Goal: Obtain resource: Obtain resource

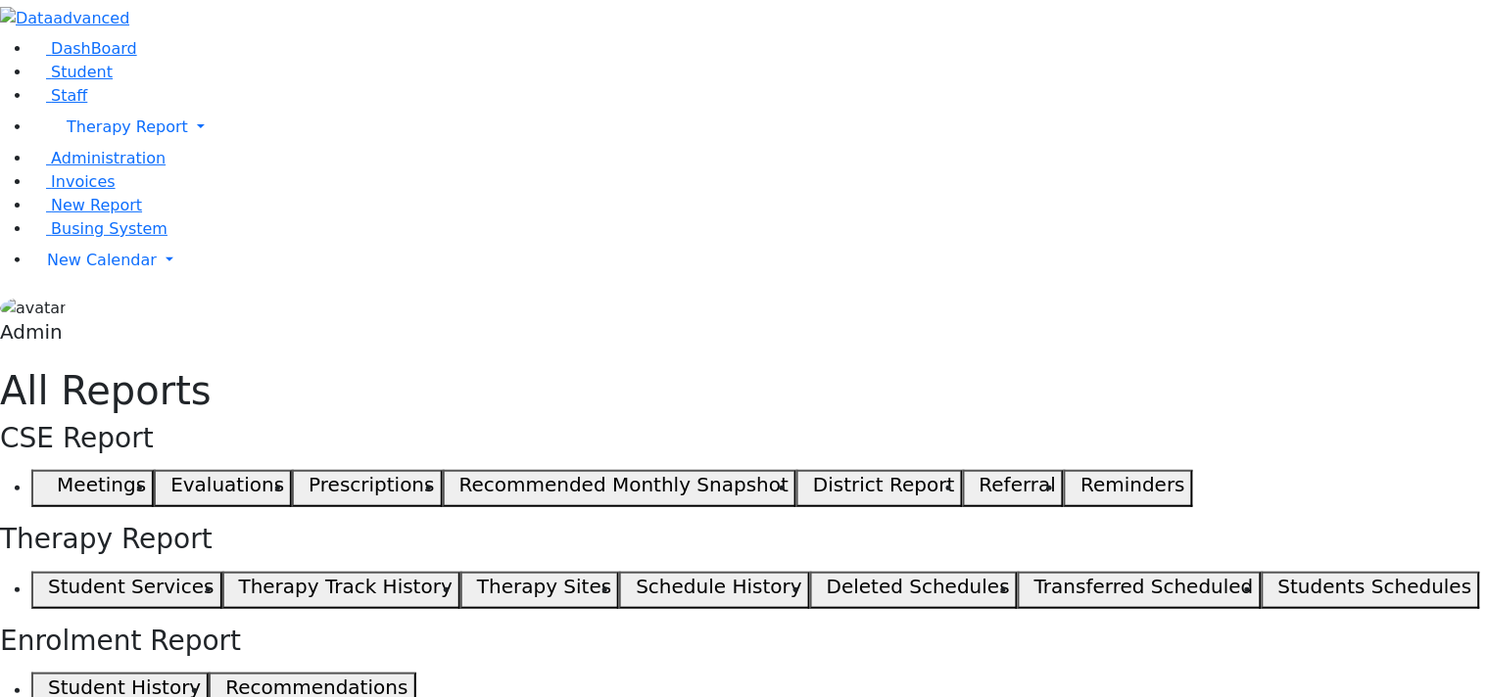
select select "landscape"
type input "12"
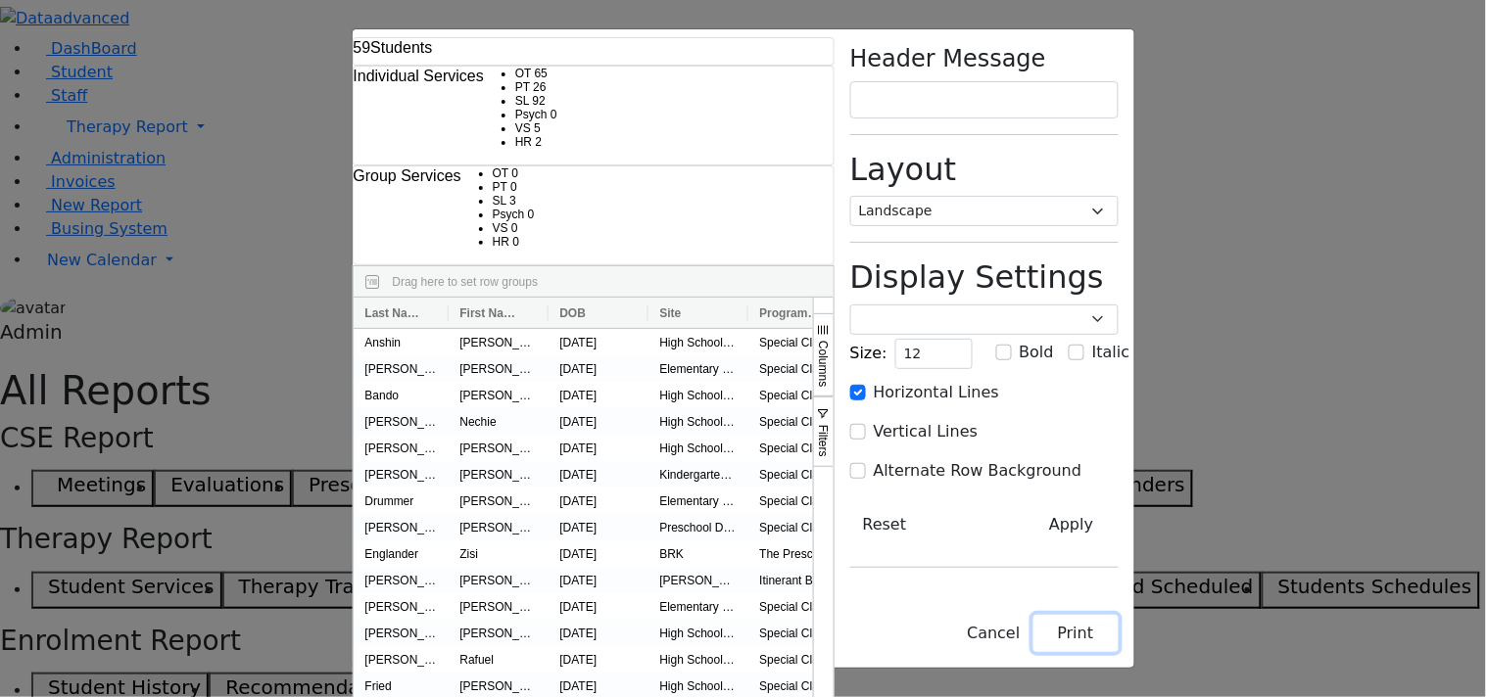
click at [1118, 643] on button "Print" at bounding box center [1075, 633] width 85 height 37
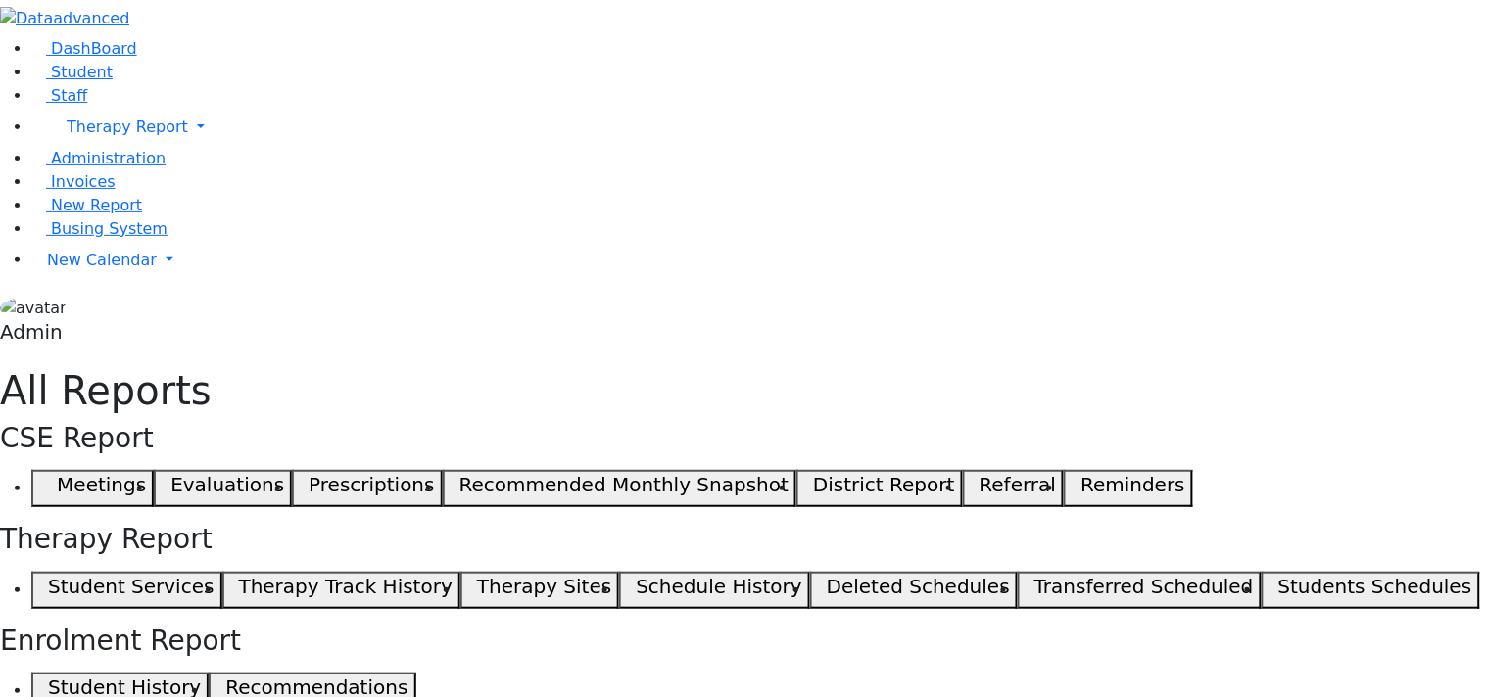
select select "landscape"
type input "12"
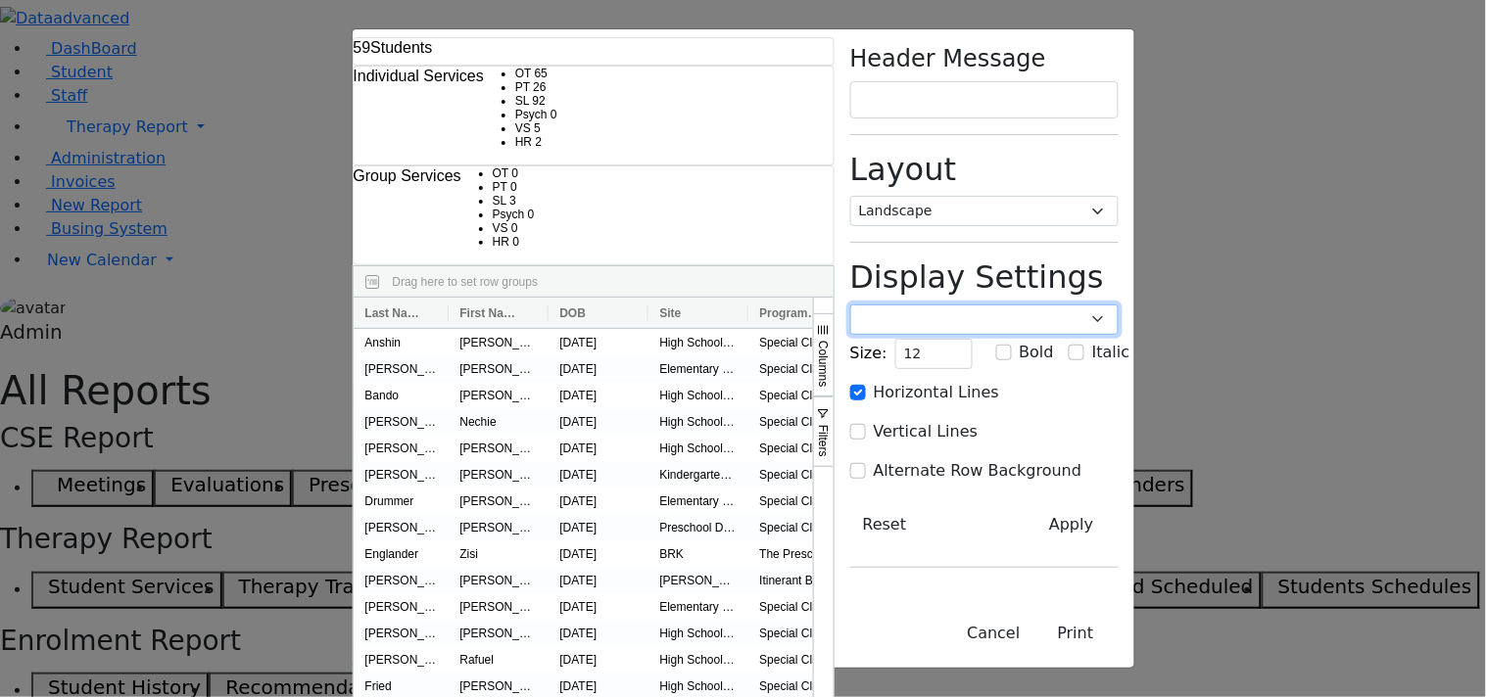
click at [1118, 305] on select "Poppins Courier New Lucida Console Monaco Arial Verdana" at bounding box center [984, 320] width 268 height 30
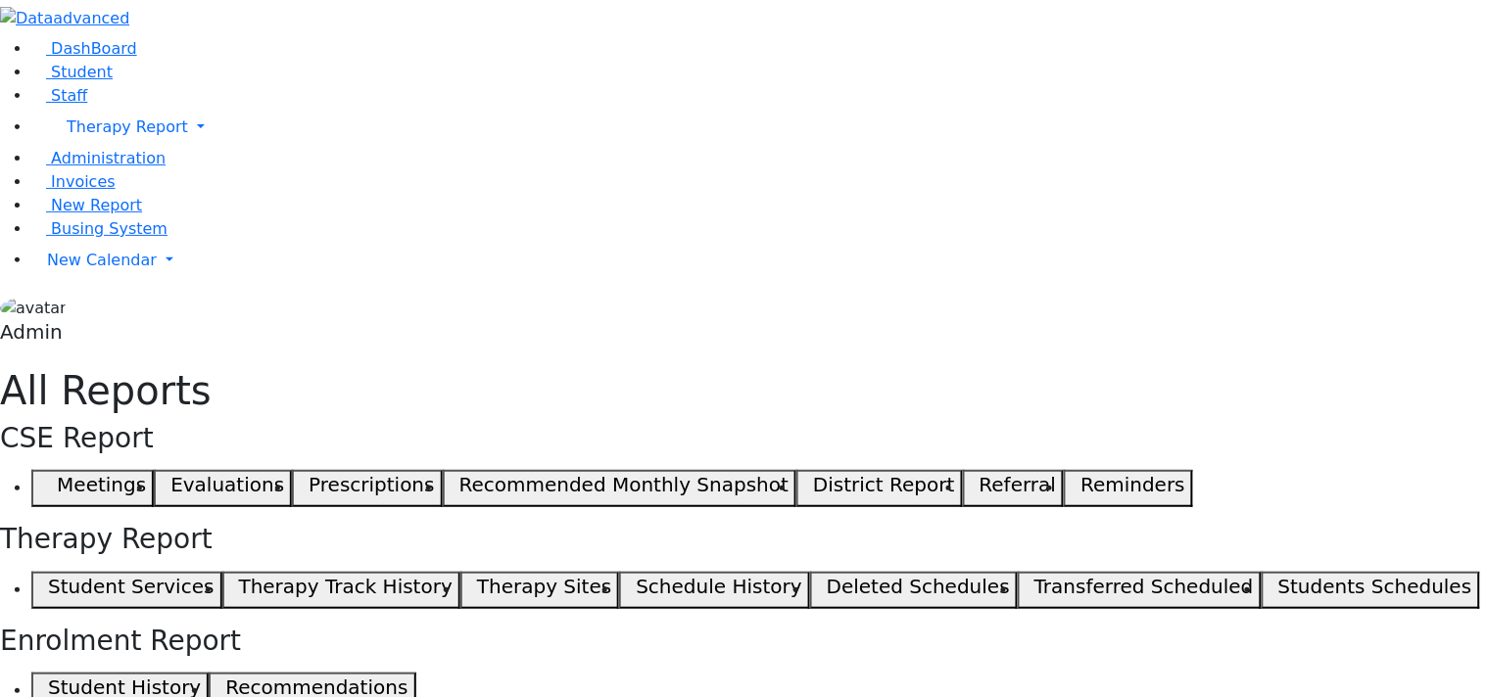
select select "landscape"
type input "12"
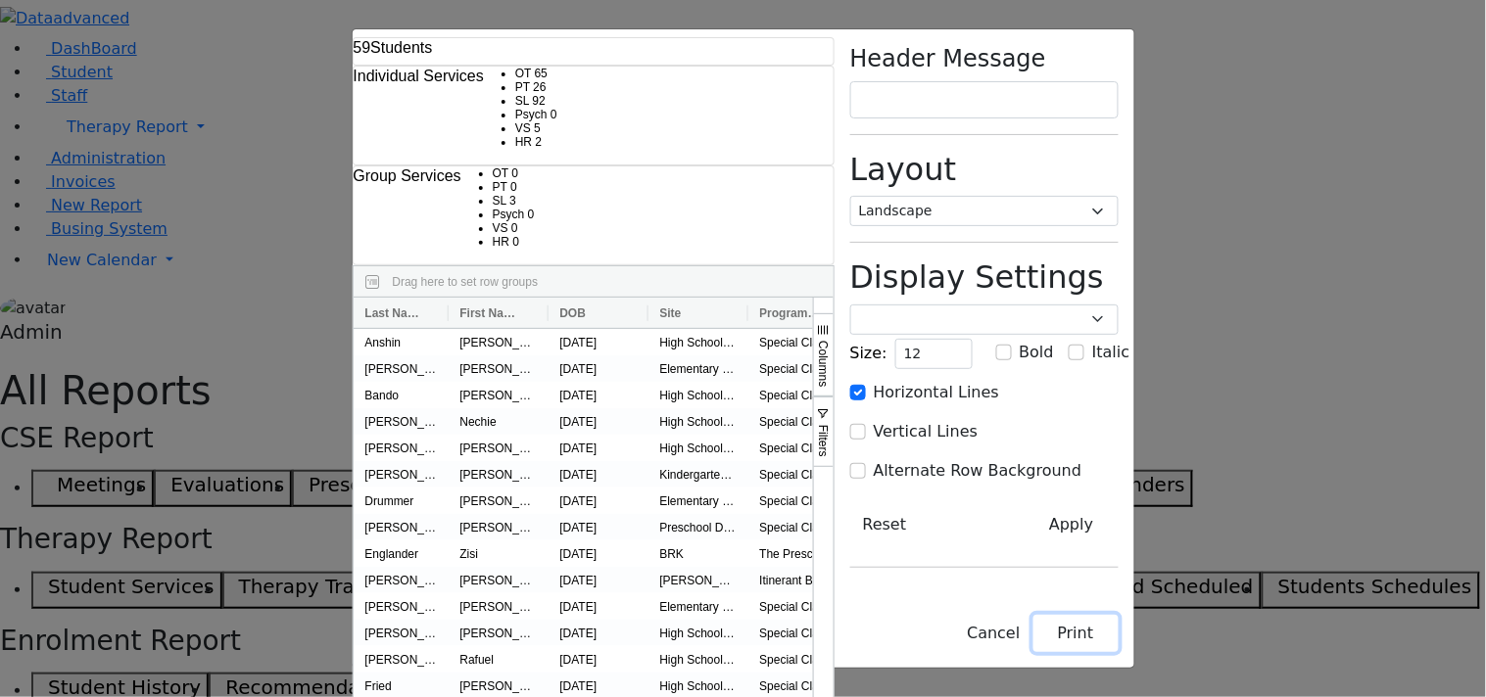
click at [1118, 638] on button "Print" at bounding box center [1075, 633] width 85 height 37
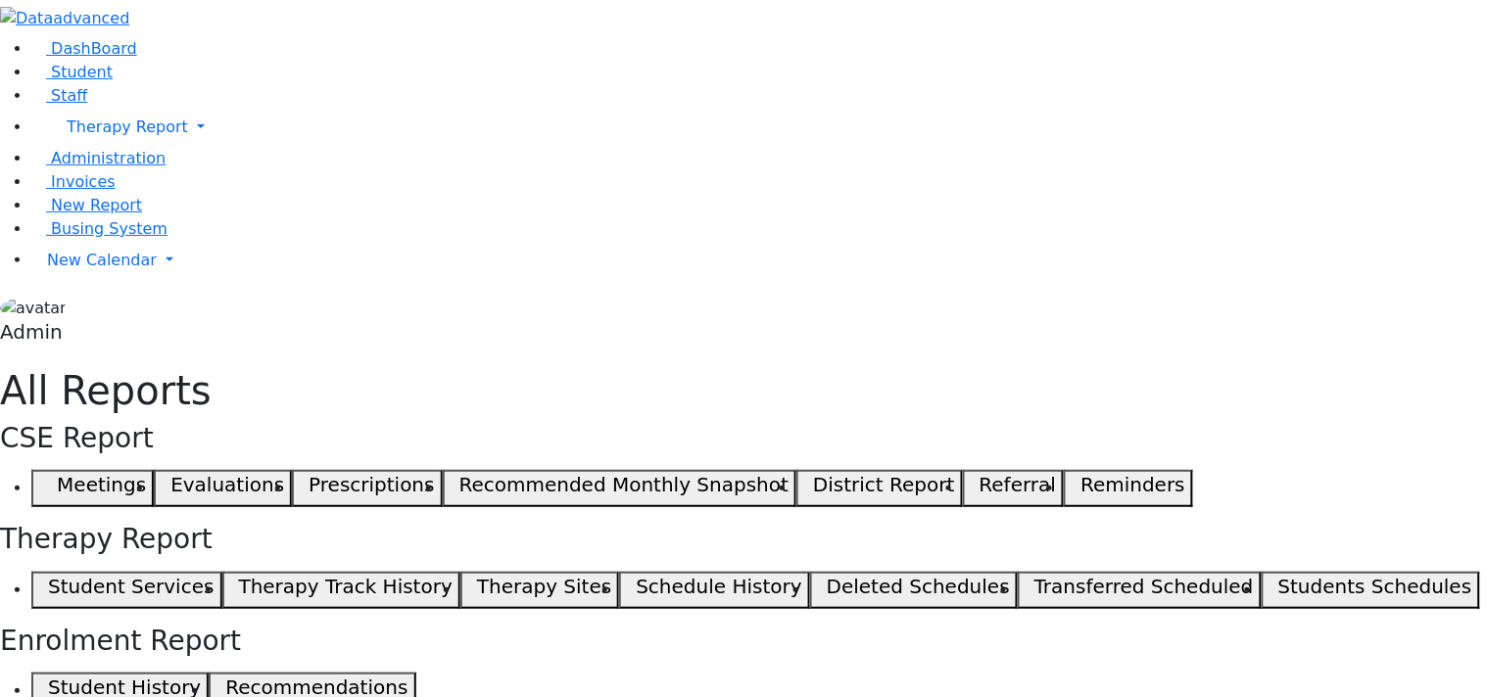
select select "landscape"
type input "12"
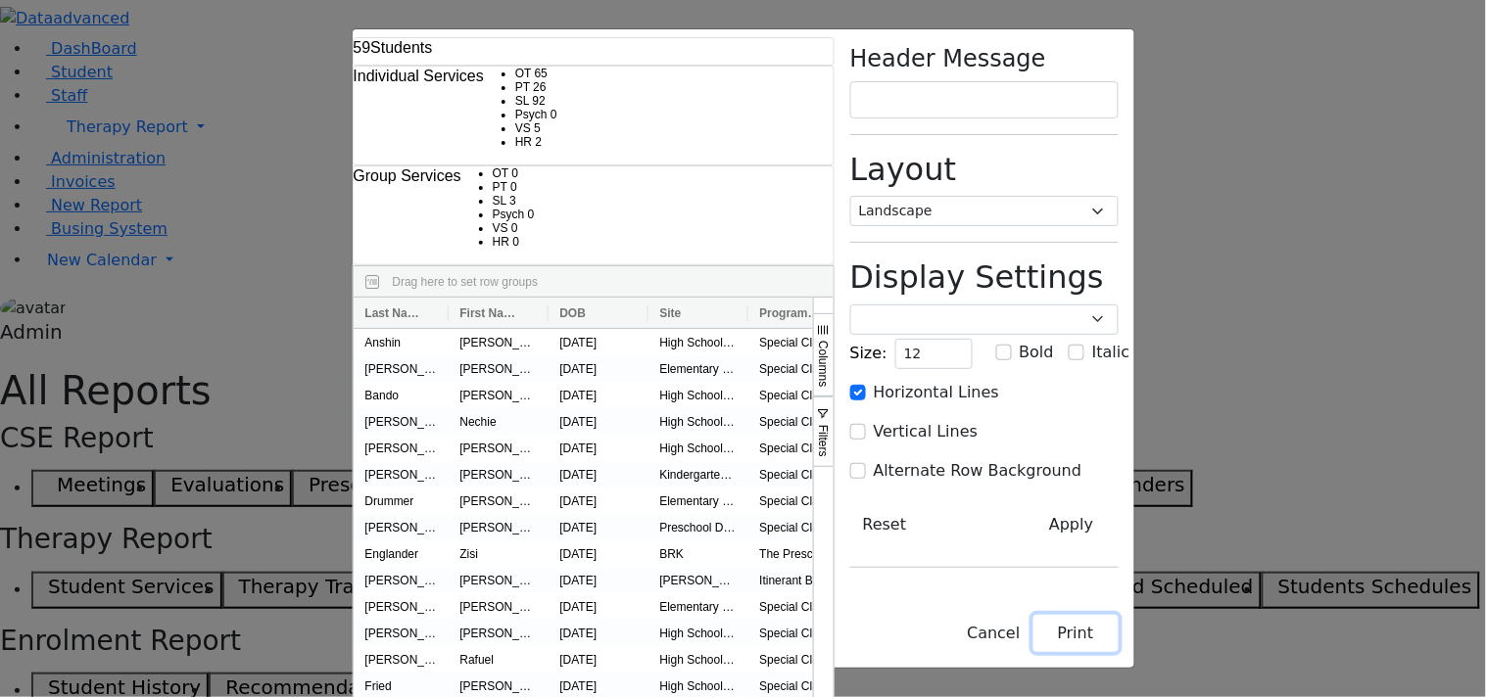
click at [1118, 646] on button "Print" at bounding box center [1075, 633] width 85 height 37
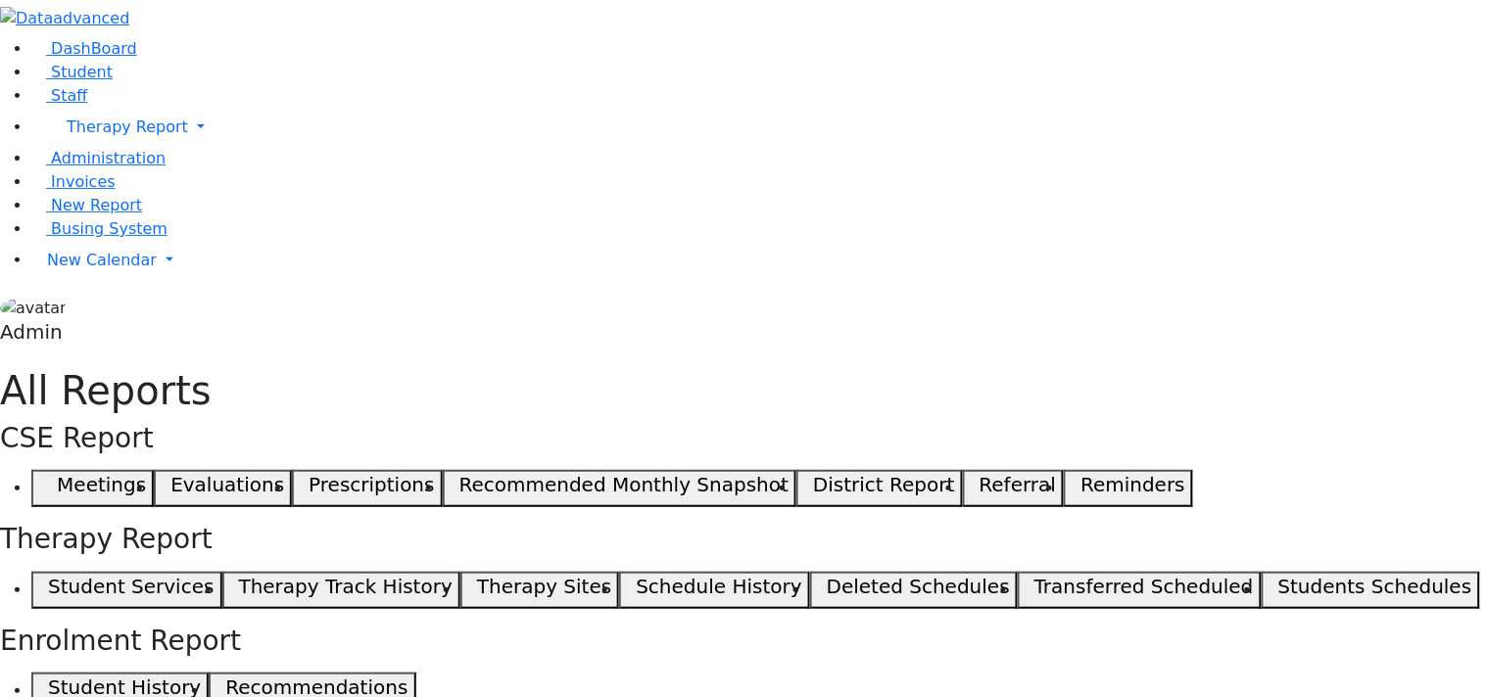
select select "landscape"
type input "12"
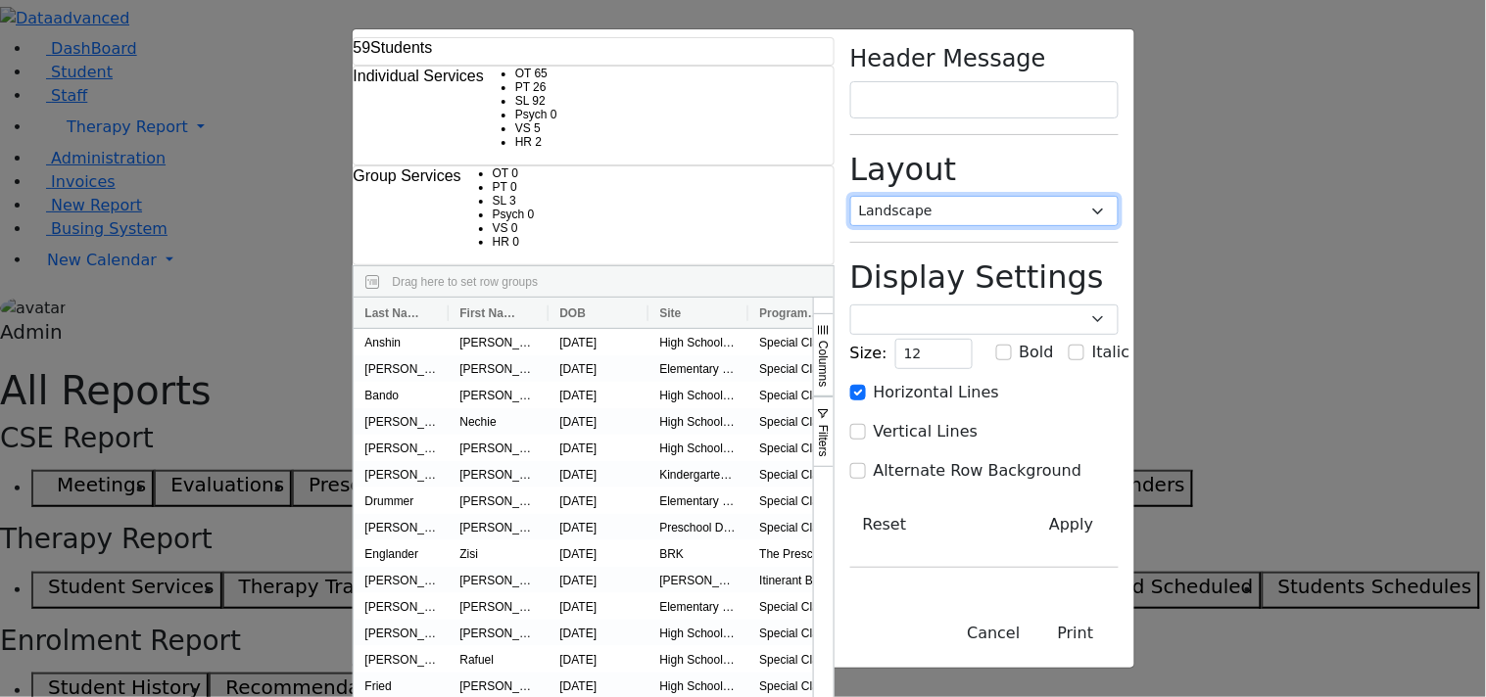
click at [1118, 196] on select "Portrait Landscape" at bounding box center [984, 211] width 268 height 30
select select "portrait"
click at [1000, 196] on select "Portrait Landscape" at bounding box center [984, 211] width 268 height 30
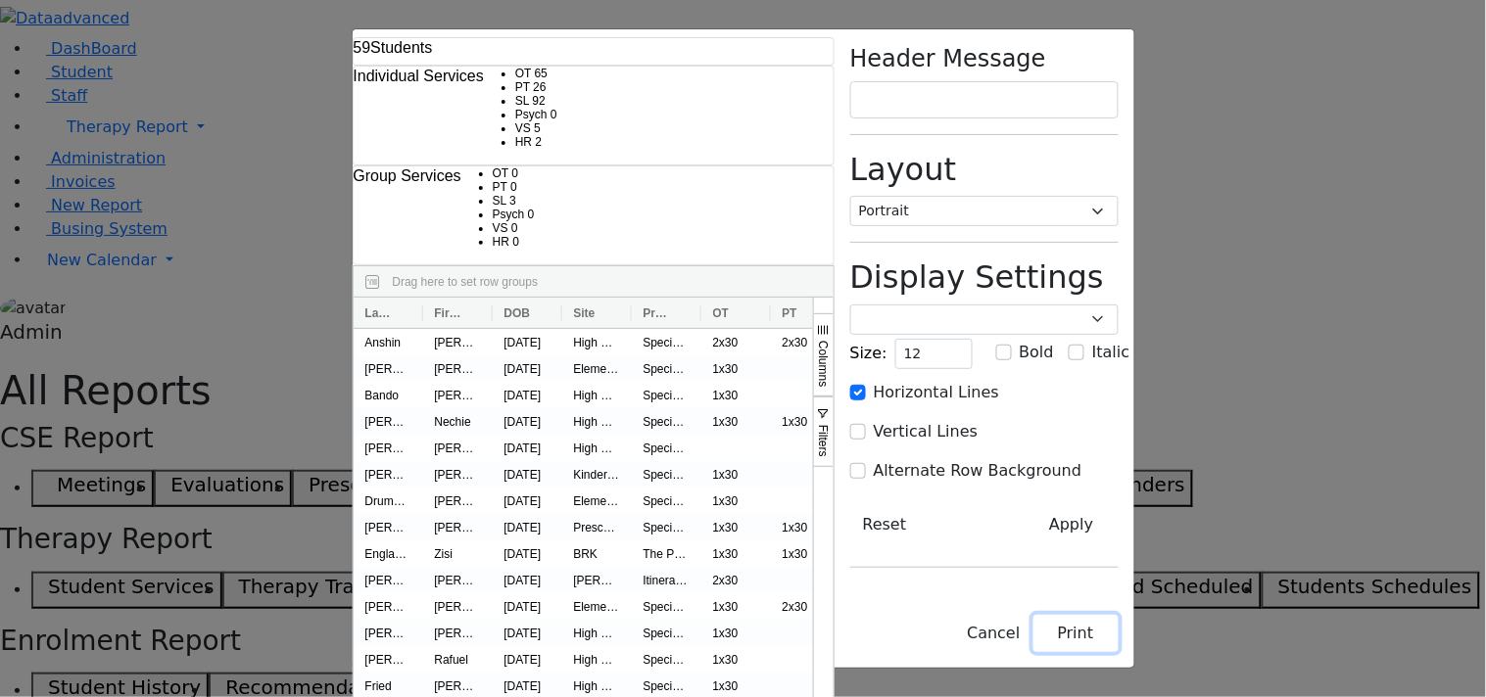
click at [1118, 641] on button "Print" at bounding box center [1075, 633] width 85 height 37
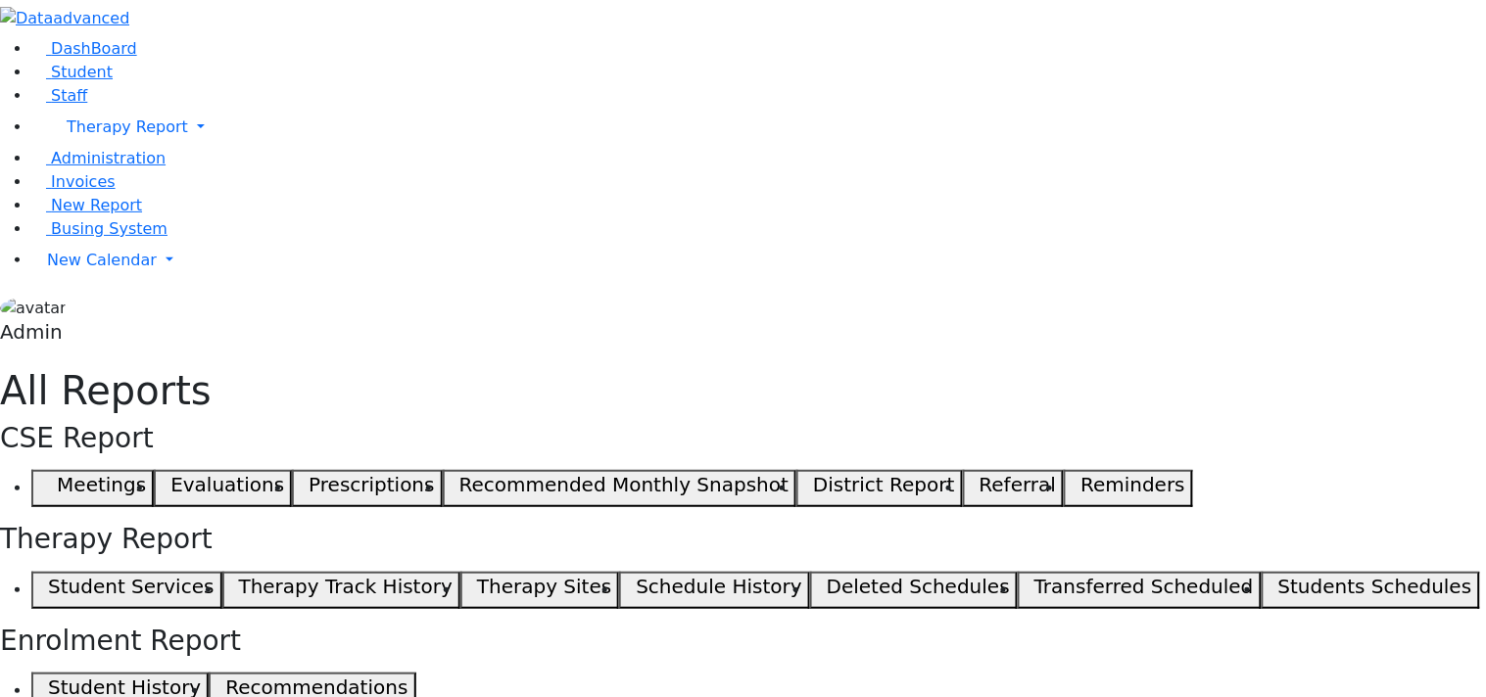
select select "landscape"
type input "12"
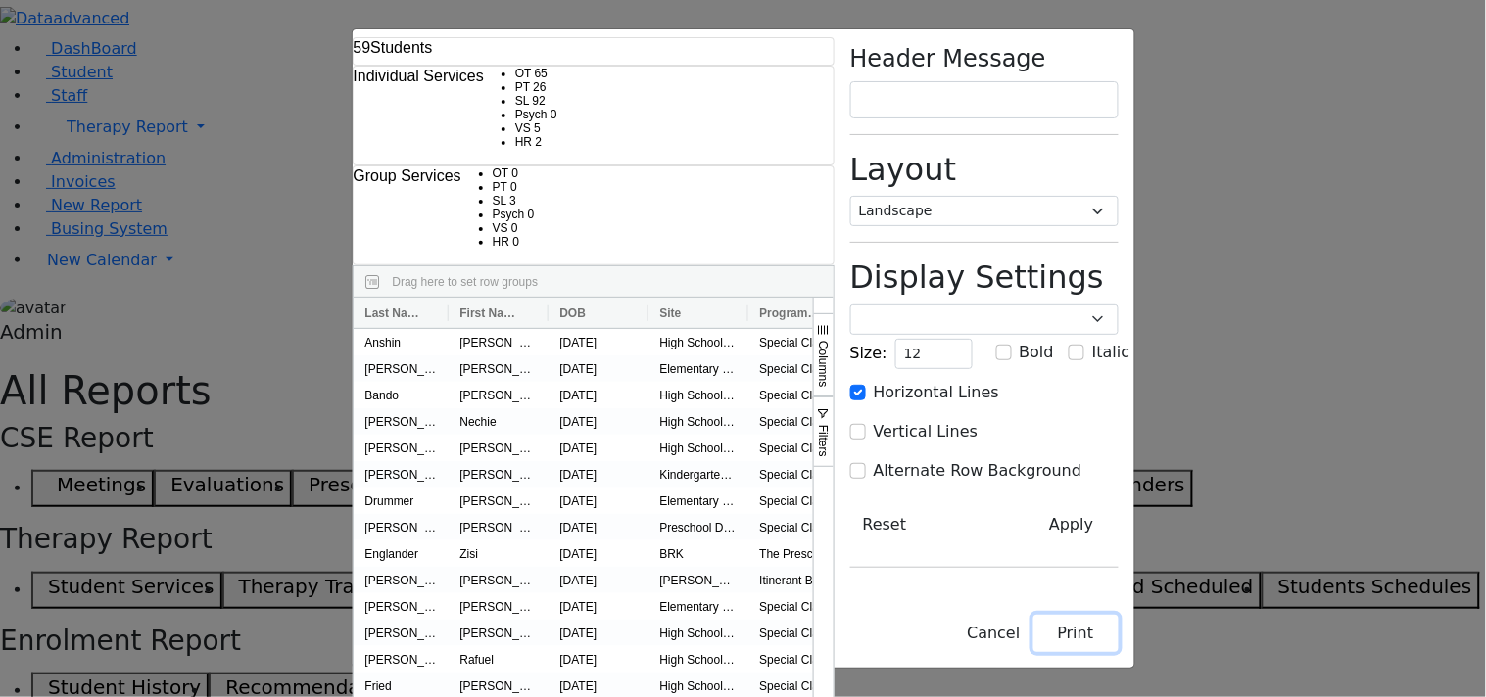
click at [1118, 643] on button "Print" at bounding box center [1075, 633] width 85 height 37
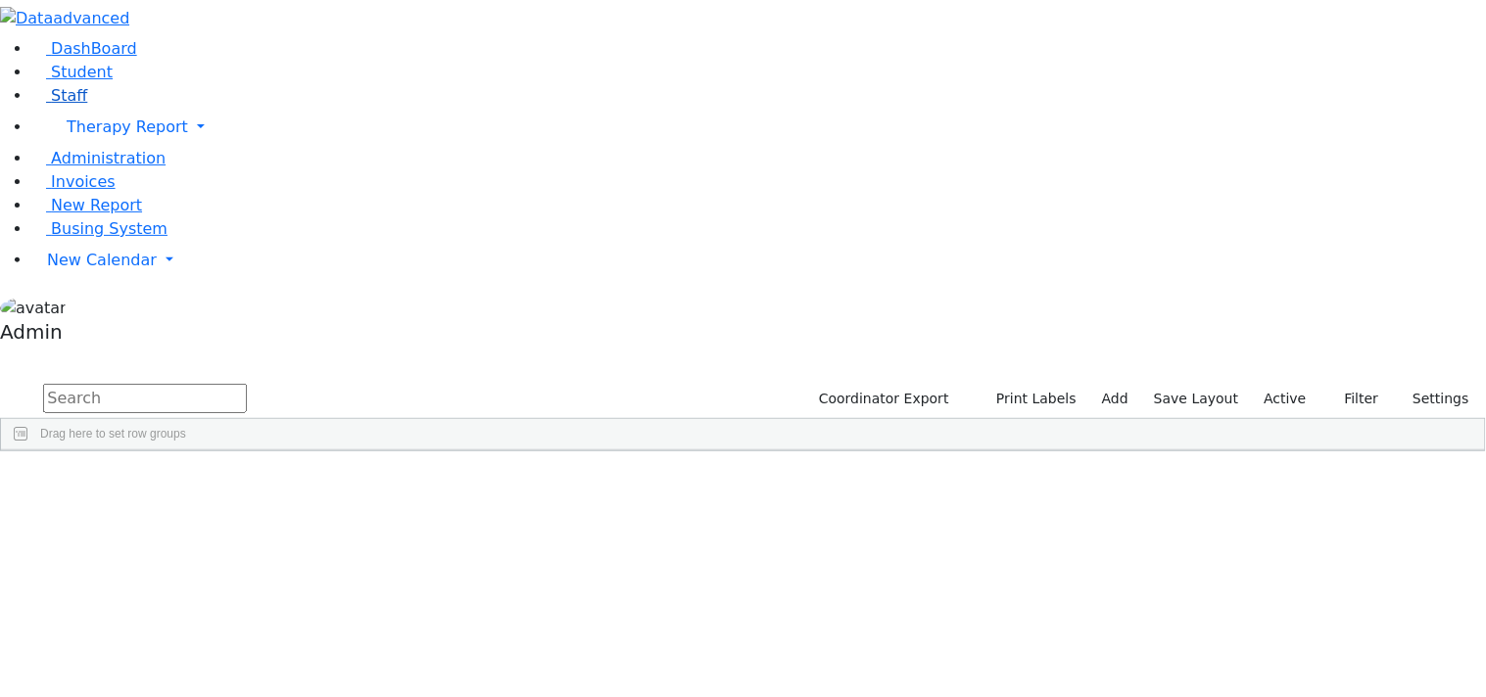
click at [57, 105] on span "Staff" at bounding box center [69, 95] width 36 height 19
click at [62, 214] on span "New Report" at bounding box center [96, 205] width 91 height 19
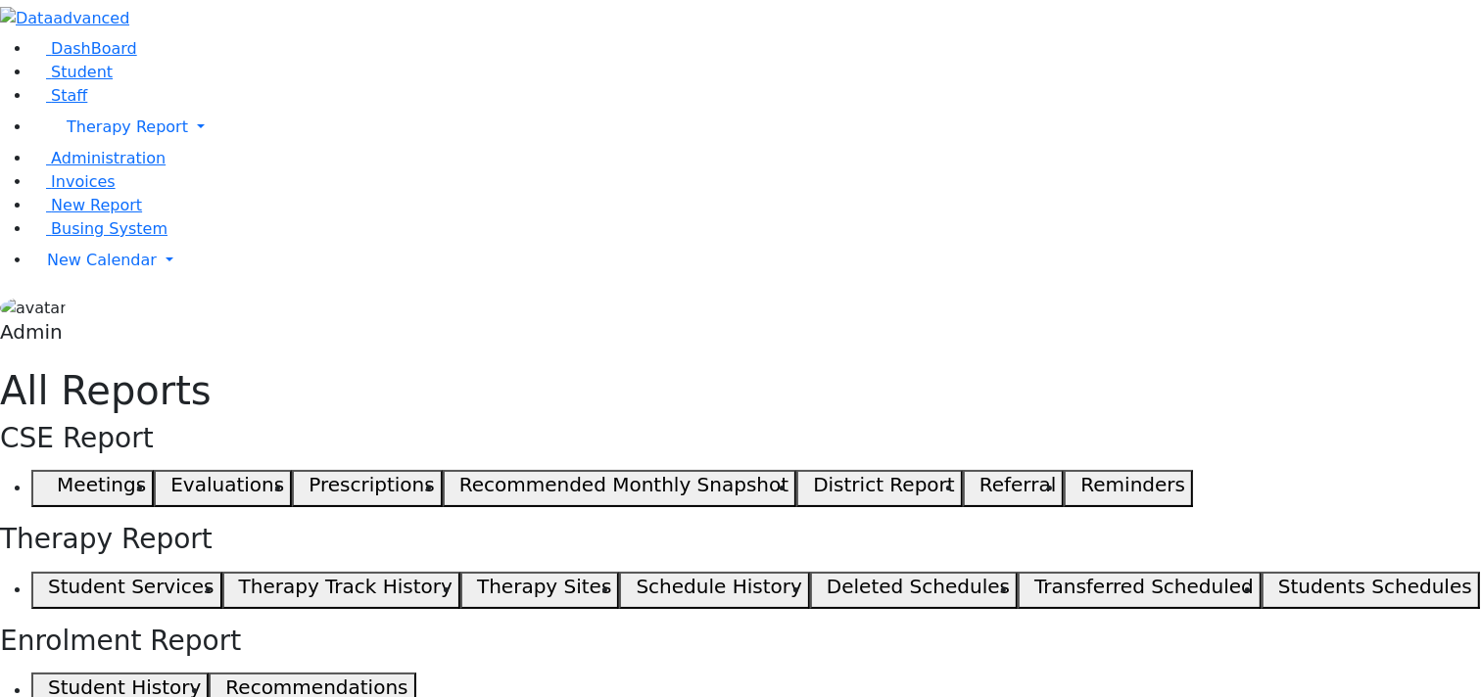
click at [213, 575] on h5 "Student Services" at bounding box center [131, 587] width 166 height 24
select select "landscape"
type input "12"
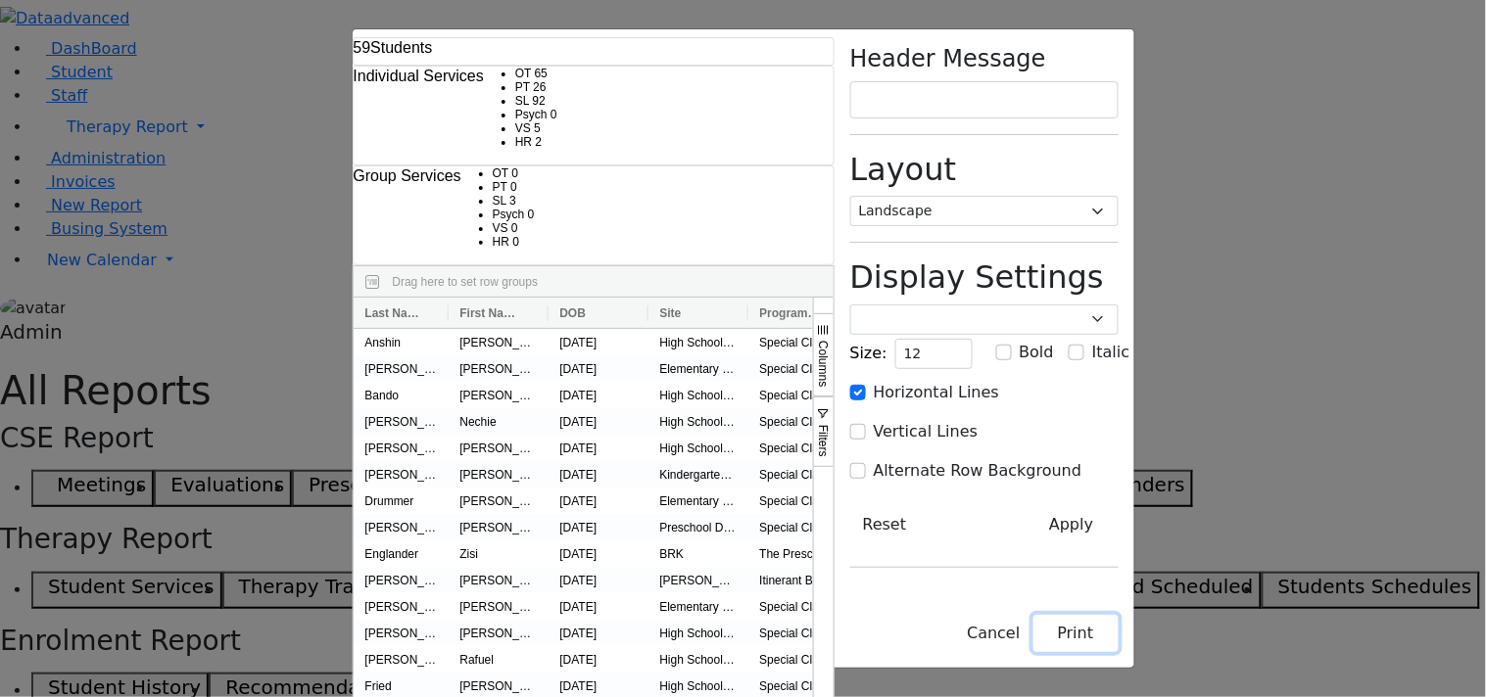
click at [1118, 642] on button "Print" at bounding box center [1075, 633] width 85 height 37
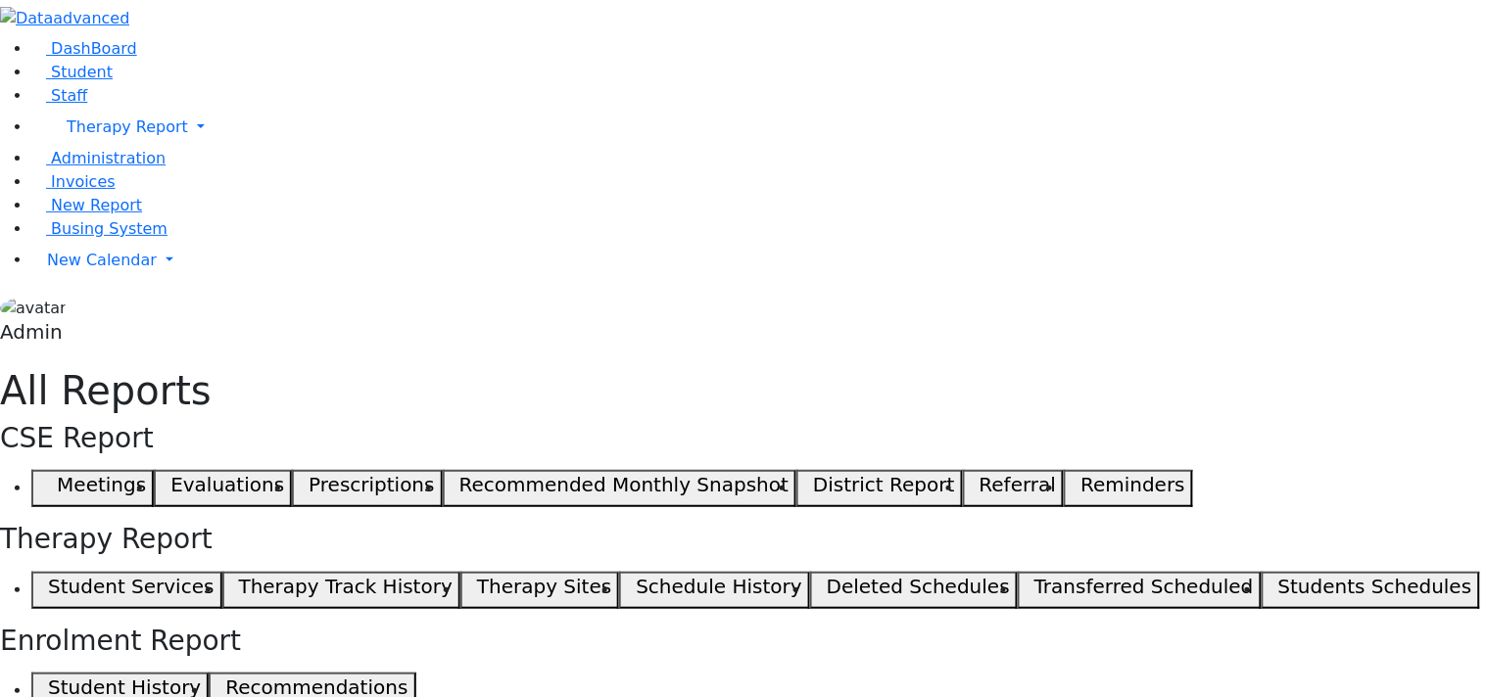
select select "landscape"
type input "12"
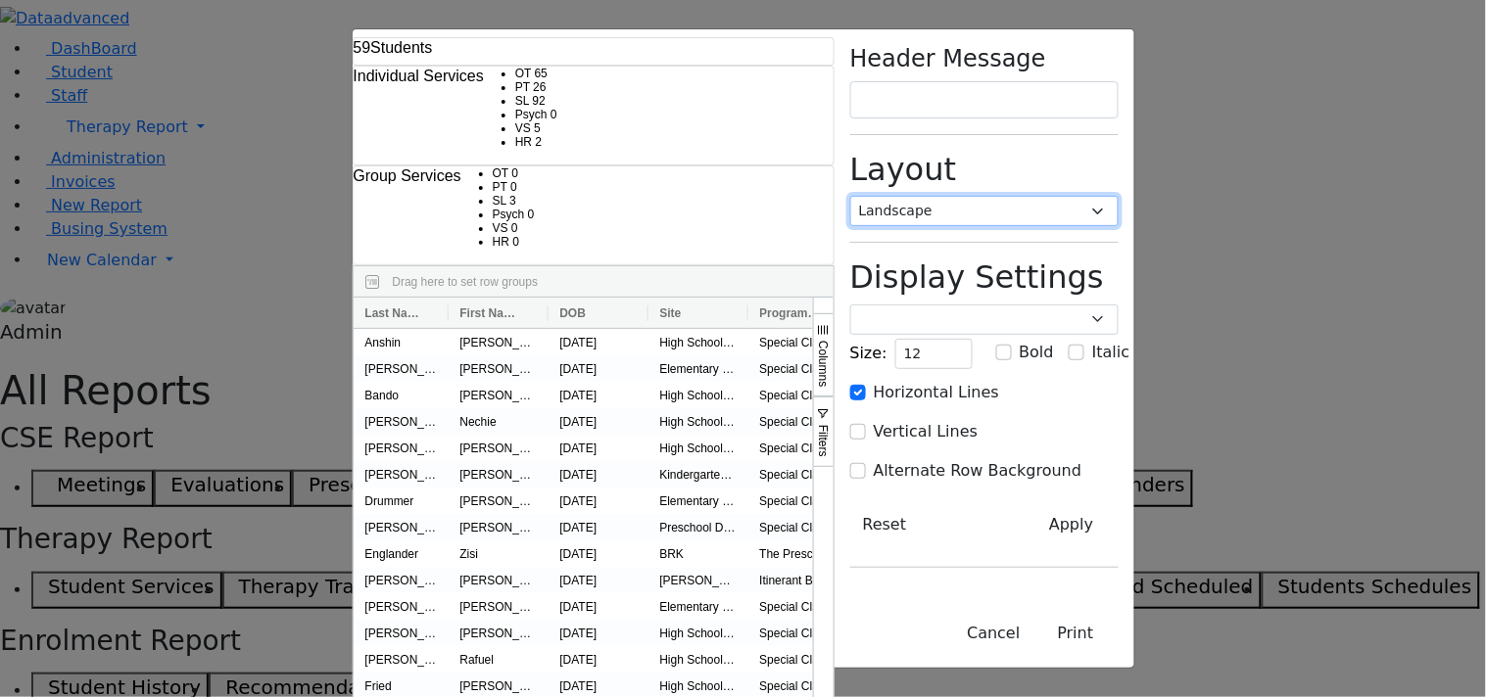
click at [1118, 196] on select "Portrait Landscape" at bounding box center [984, 211] width 268 height 30
select select "portrait"
click at [1000, 196] on select "Portrait Landscape" at bounding box center [984, 211] width 268 height 30
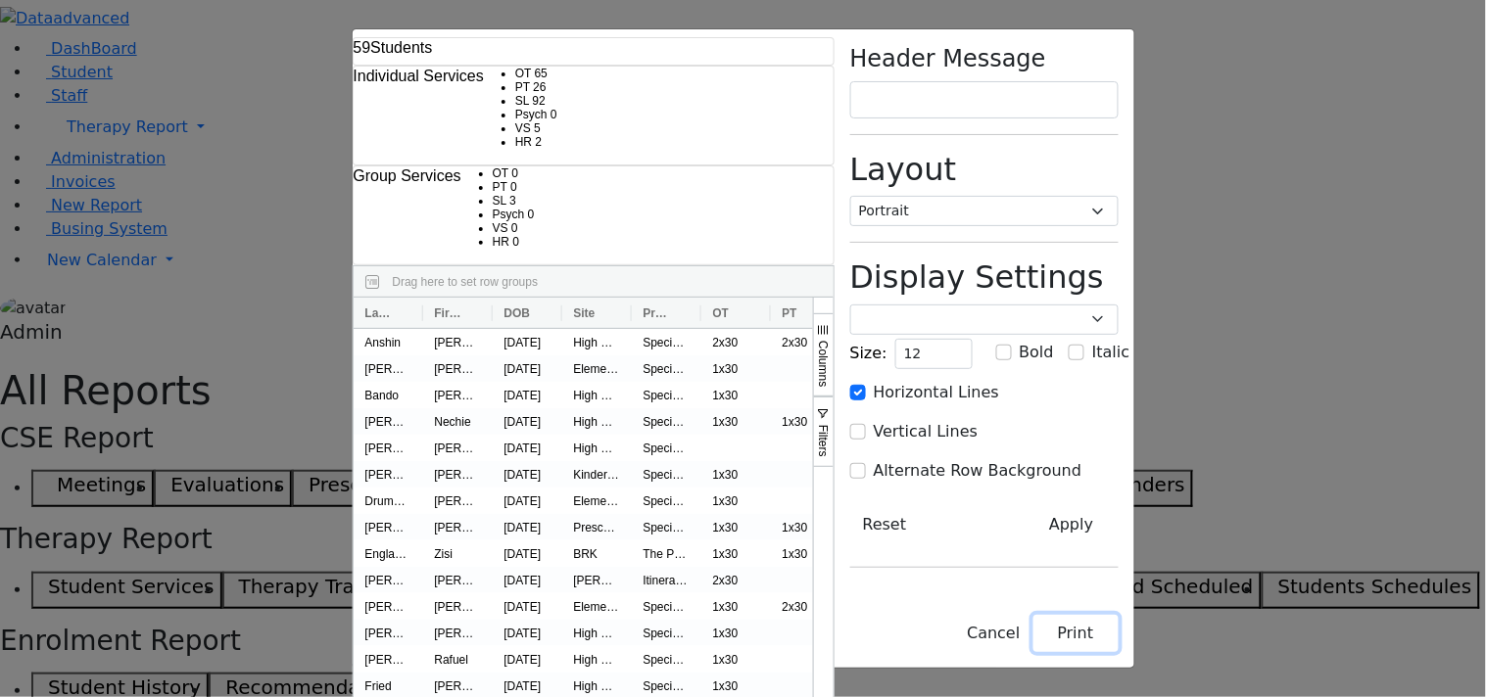
click at [1118, 640] on button "Print" at bounding box center [1075, 633] width 85 height 37
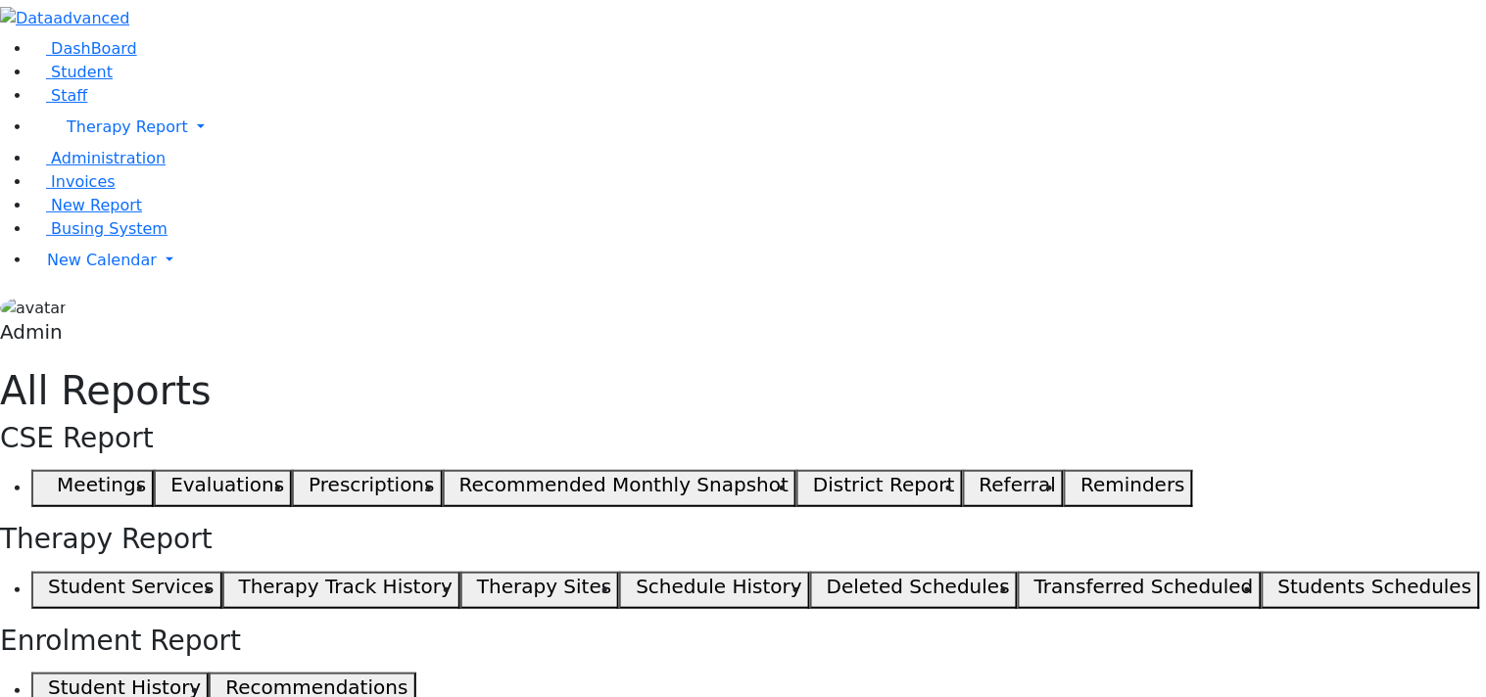
select select "landscape"
type input "12"
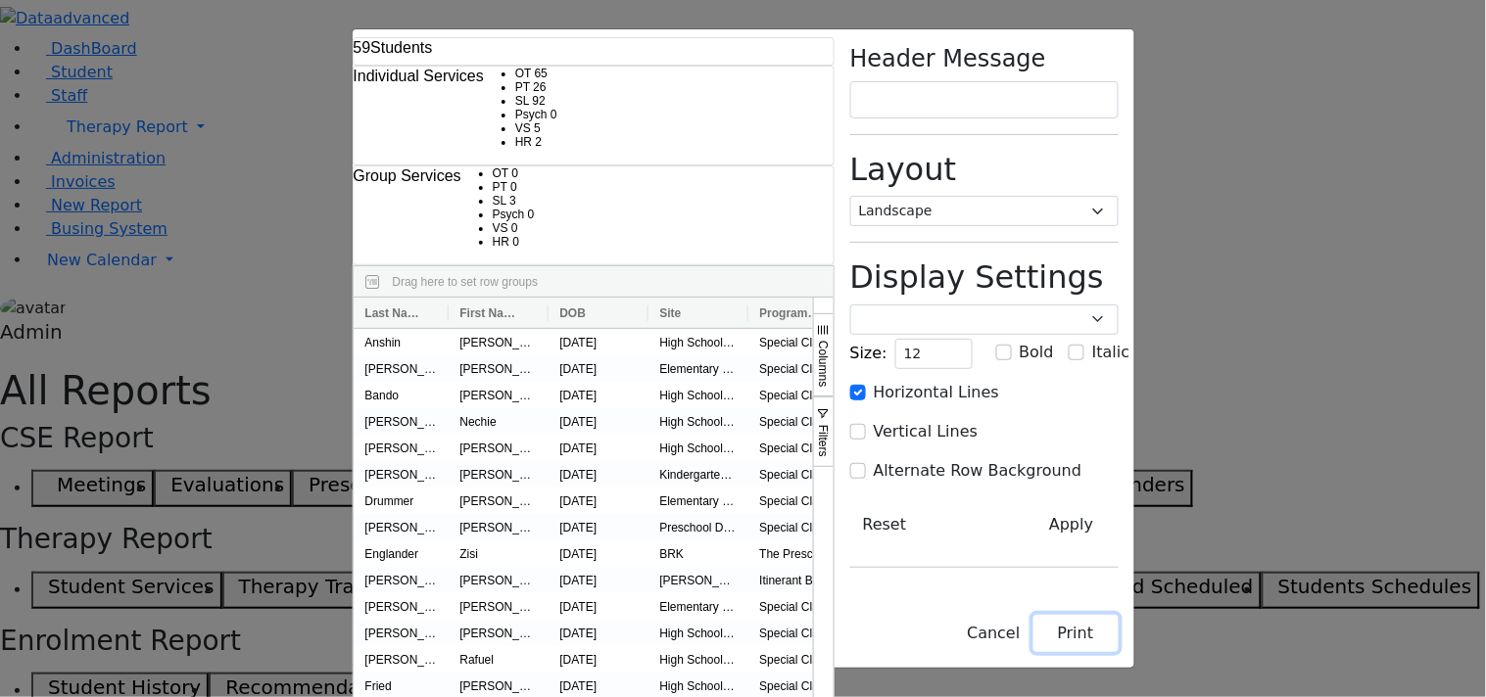
click at [1118, 643] on button "Print" at bounding box center [1075, 633] width 85 height 37
click at [1118, 196] on select "Portrait Landscape" at bounding box center [984, 211] width 268 height 30
click at [1000, 196] on select "Portrait Landscape" at bounding box center [984, 211] width 268 height 30
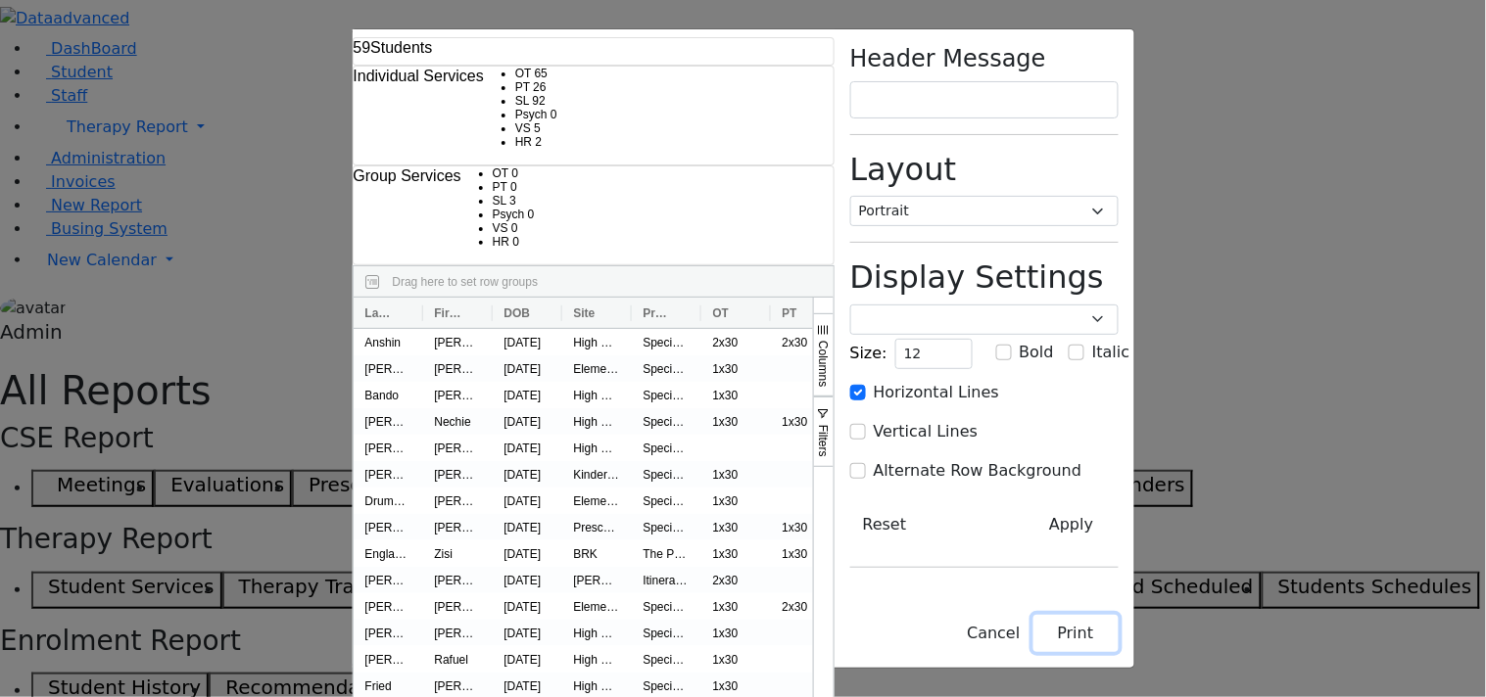
click at [1118, 641] on button "Print" at bounding box center [1075, 633] width 85 height 37
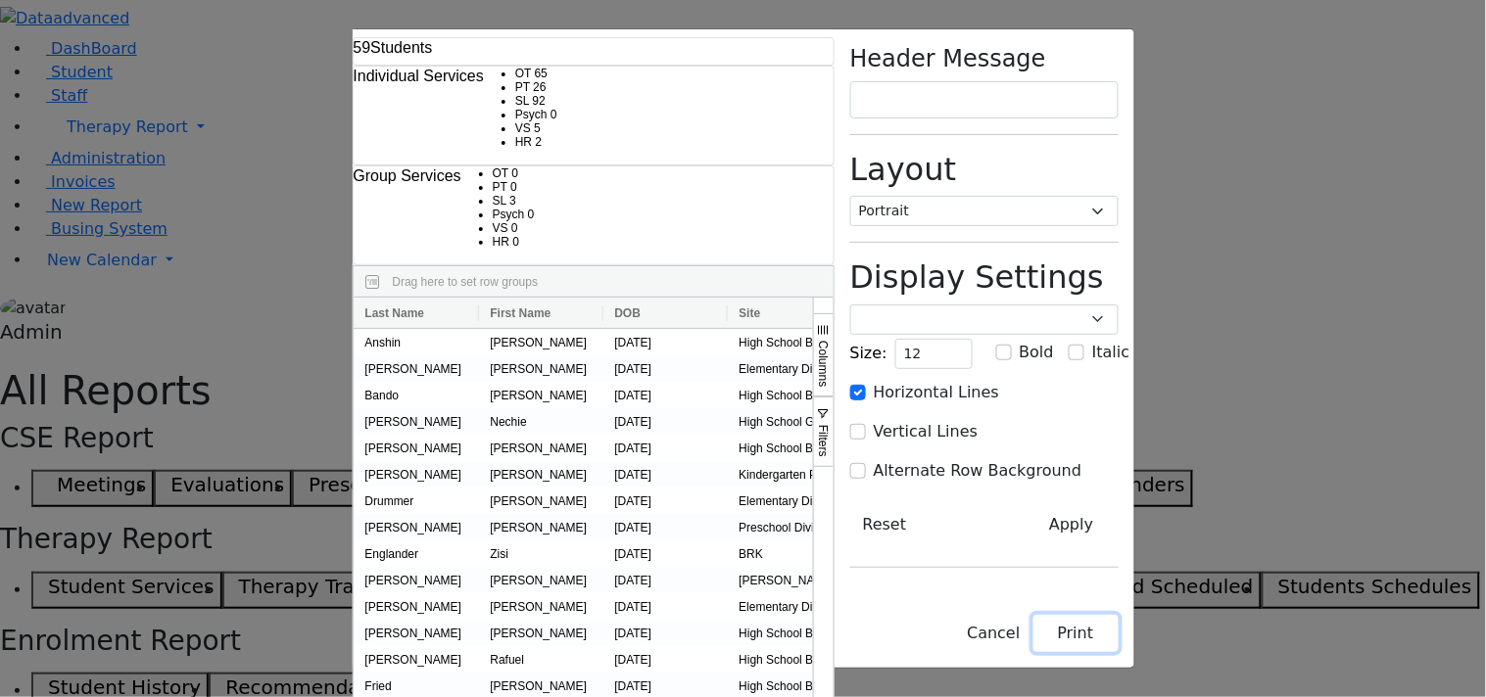
select select "landscape"
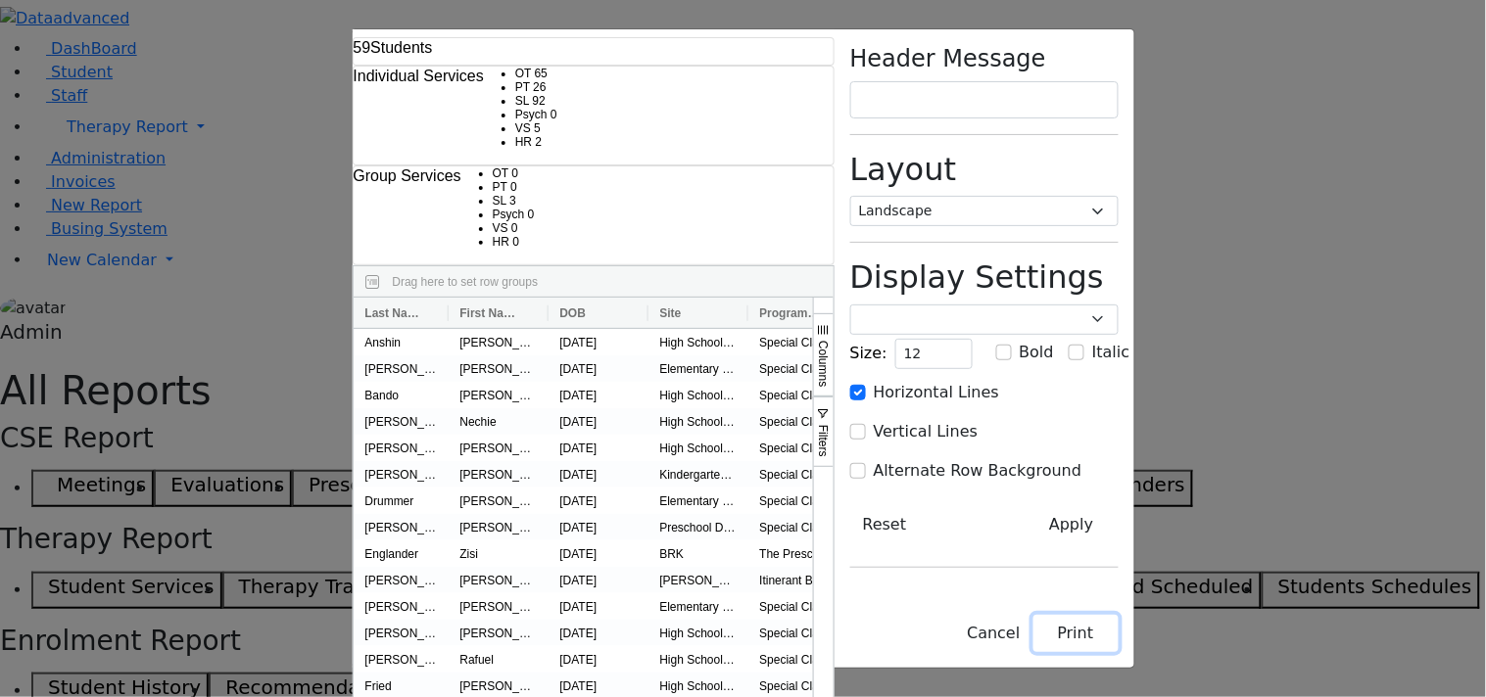
click at [1118, 635] on button "Print" at bounding box center [1075, 633] width 85 height 37
click at [1032, 639] on button "Cancel" at bounding box center [993, 633] width 78 height 37
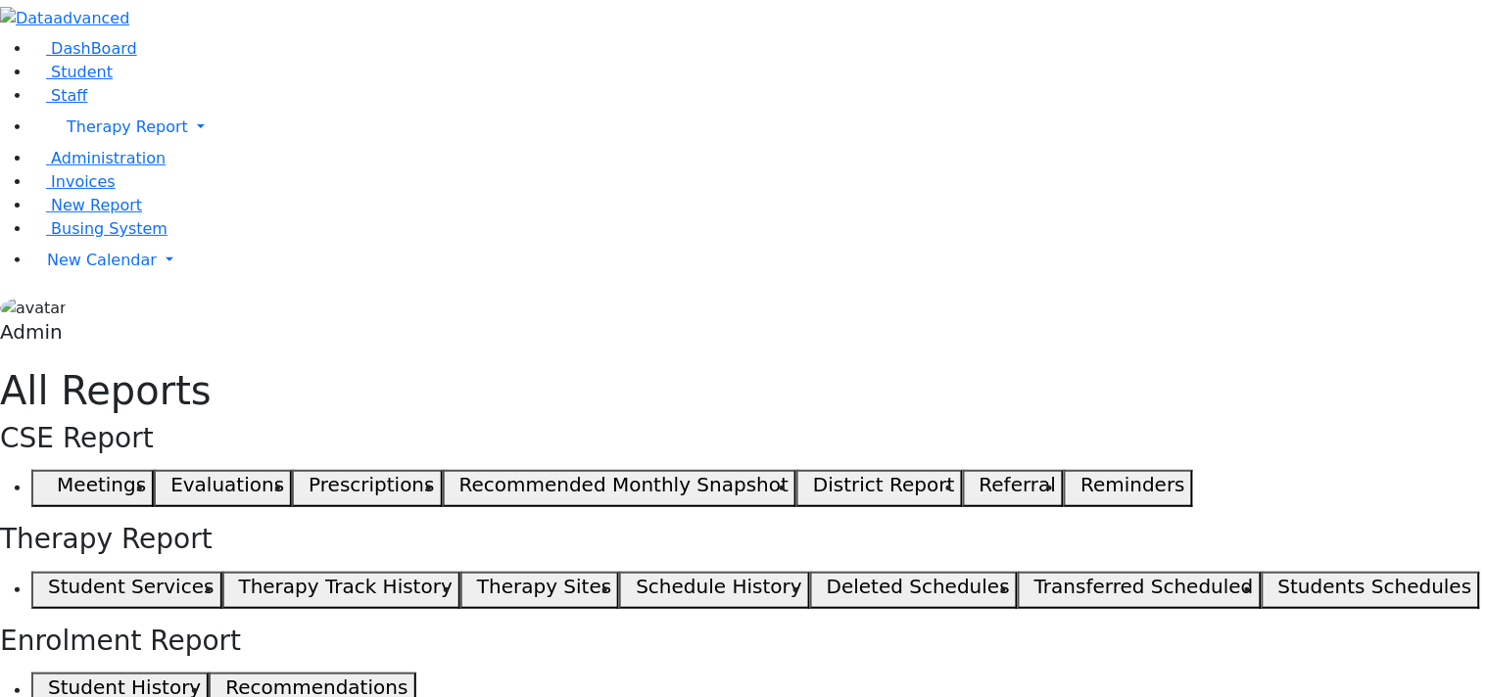
select select "landscape"
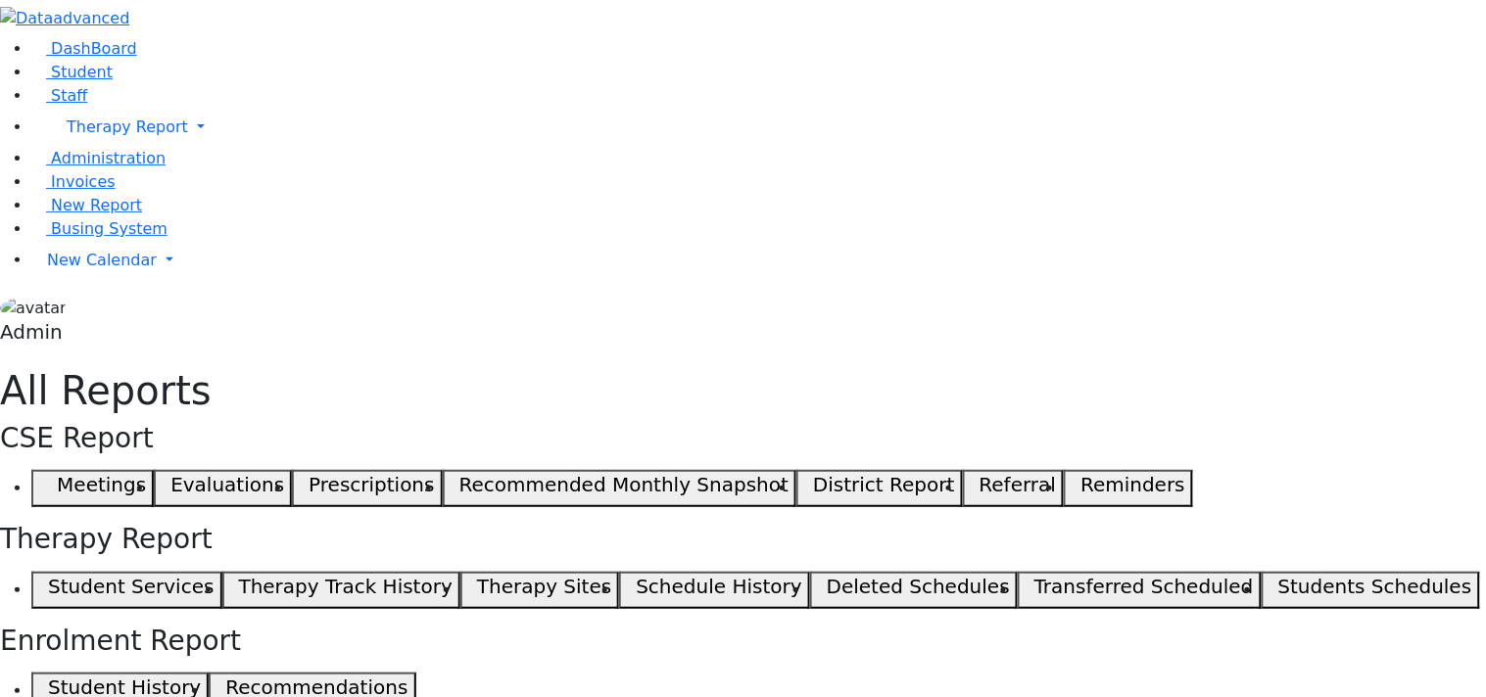
type input "12"
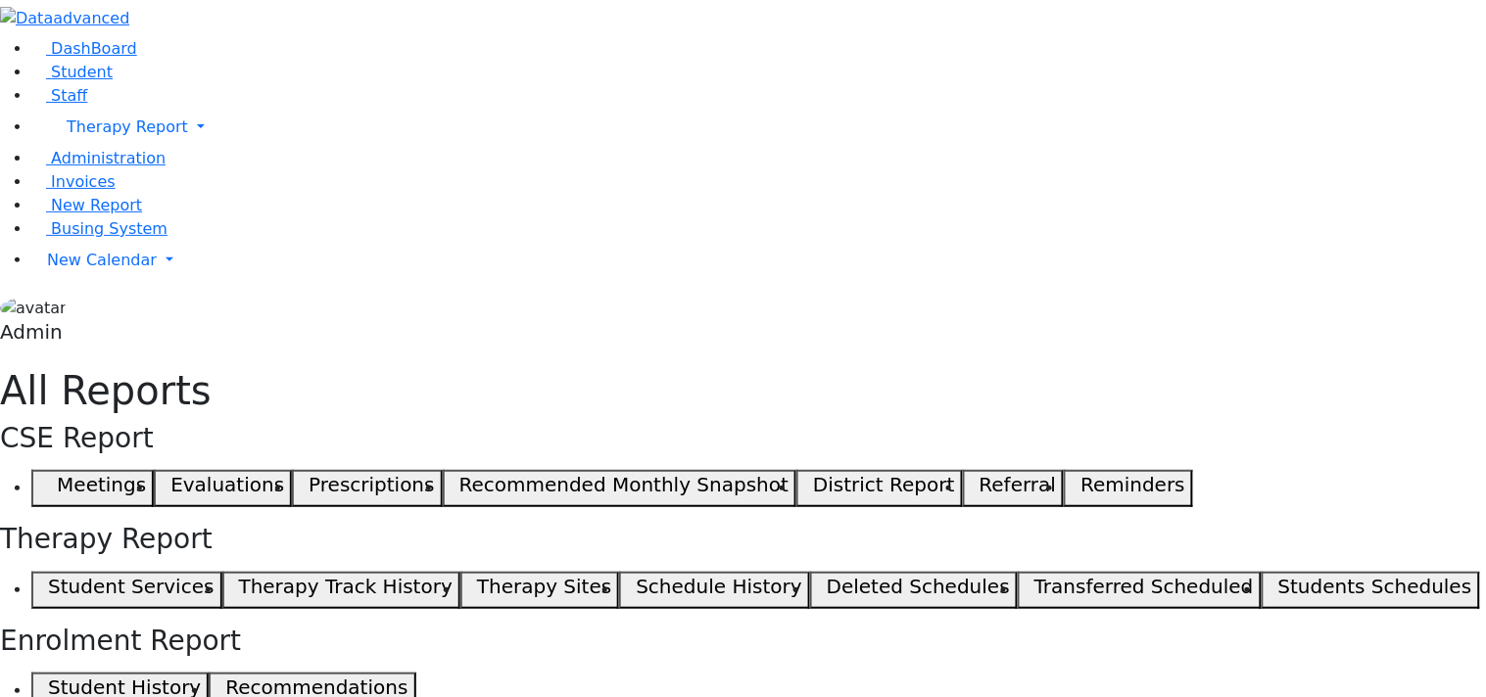
select select "landscape"
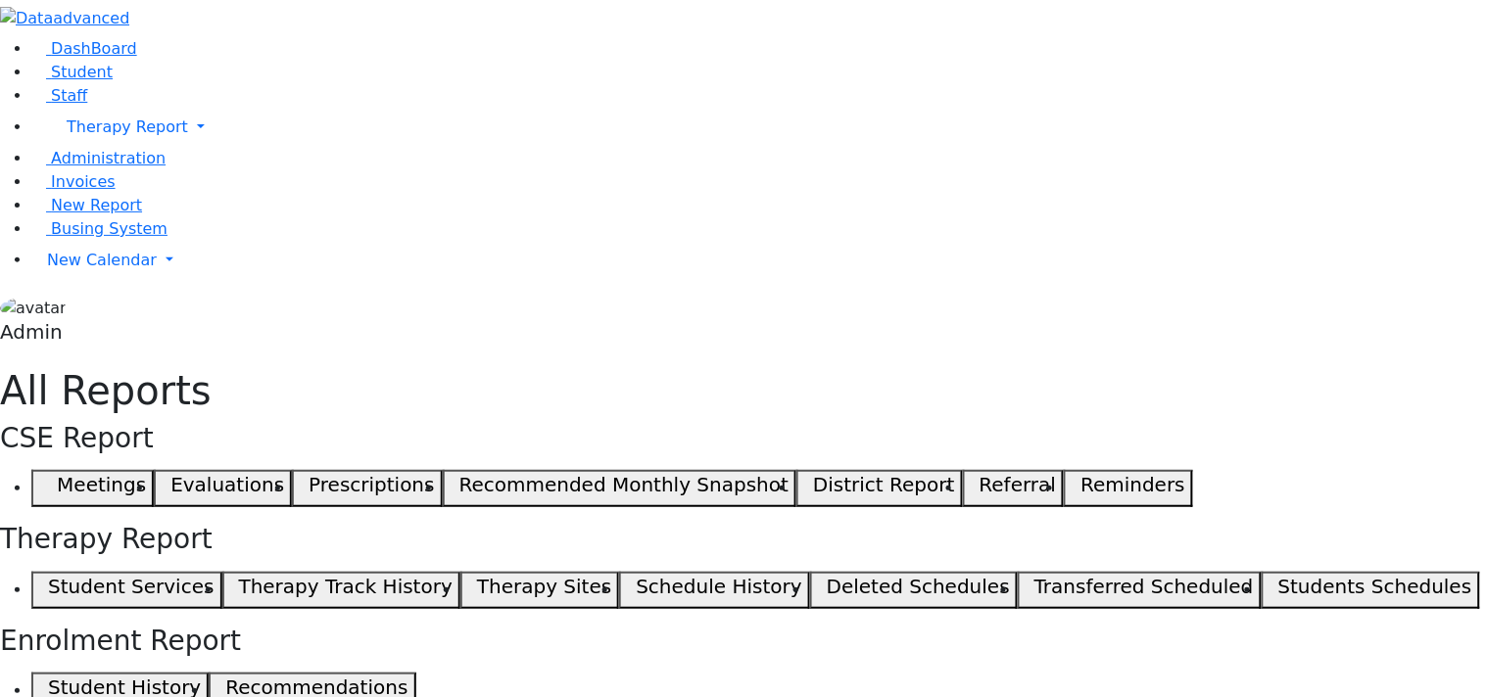
type input "12"
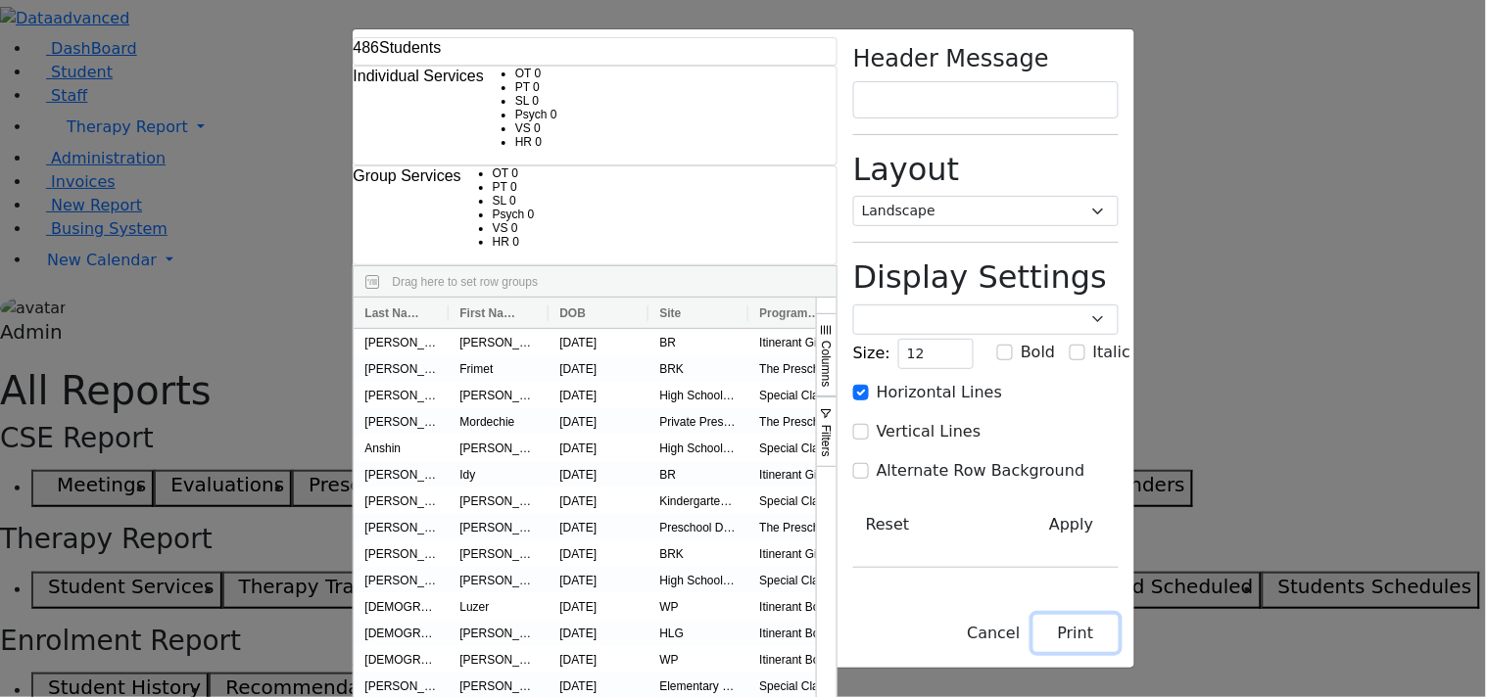
click at [1118, 647] on button "Print" at bounding box center [1075, 633] width 85 height 37
